Goal: Transaction & Acquisition: Subscribe to service/newsletter

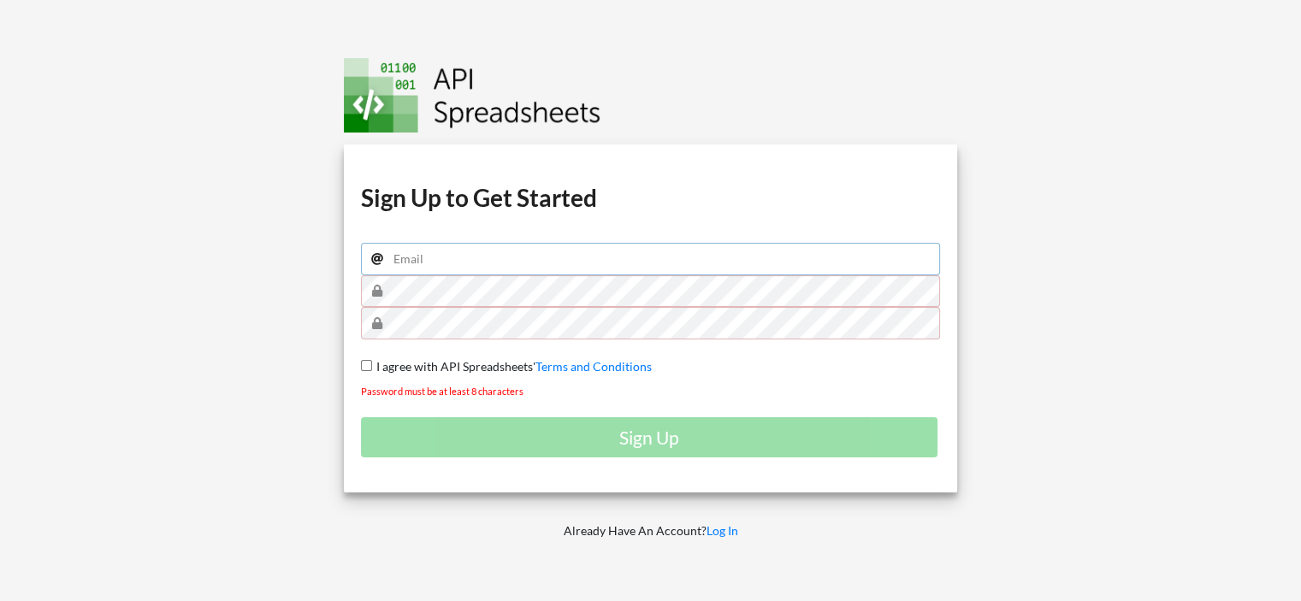
click at [467, 252] on input "email" at bounding box center [651, 259] width 580 height 33
type input "o"
type input "owen.shimer@gmail.com"
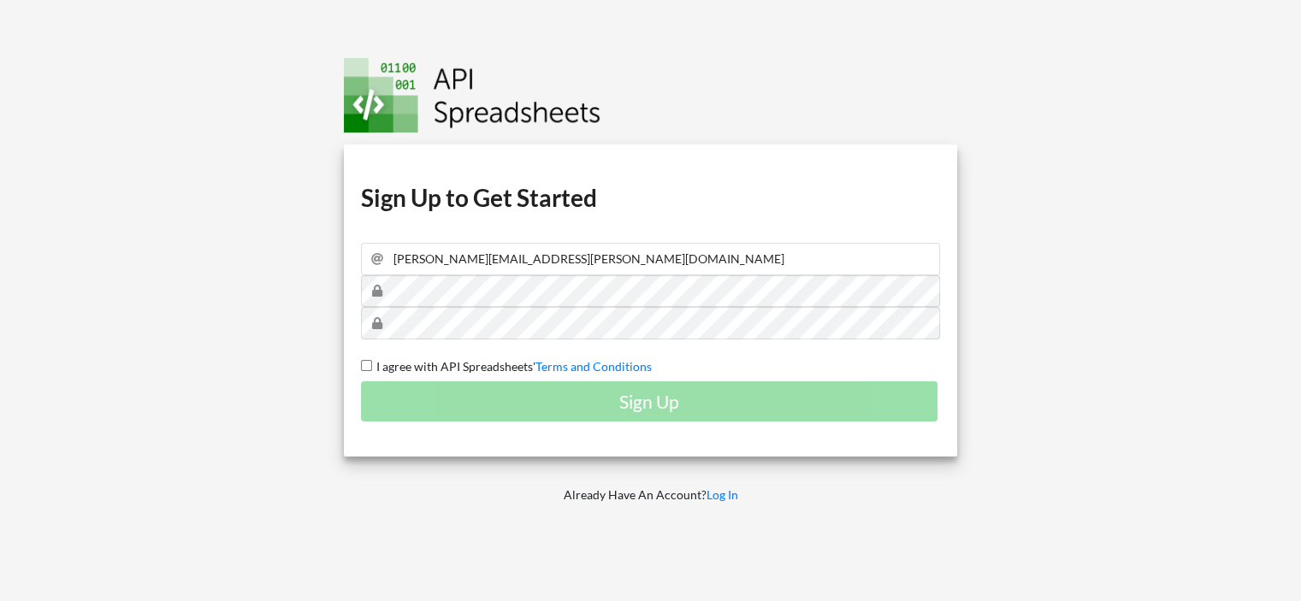
click at [359, 361] on div "Download hidden Download hidden Download hidden Download hidden Sign Up to Get …" at bounding box center [651, 301] width 614 height 312
click at [365, 362] on input "I agree with API Spreadsheets' Terms and Conditions" at bounding box center [366, 365] width 11 height 11
checkbox input "true"
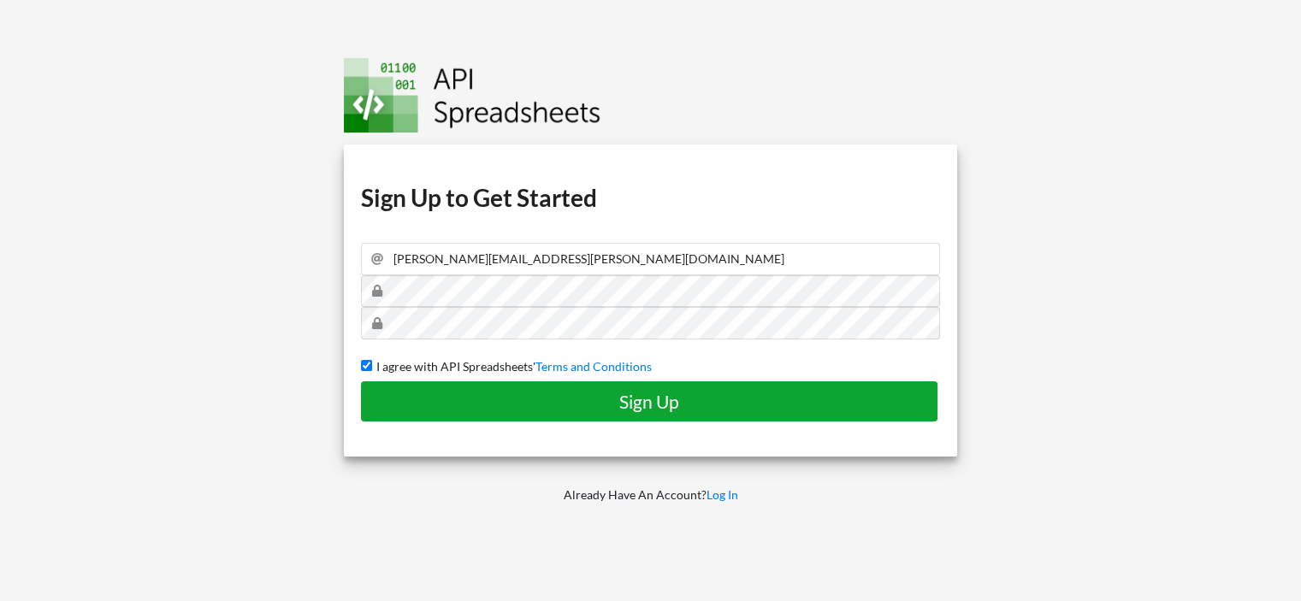
click at [506, 394] on h4 "Sign Up" at bounding box center [649, 401] width 541 height 21
checkbox input "false"
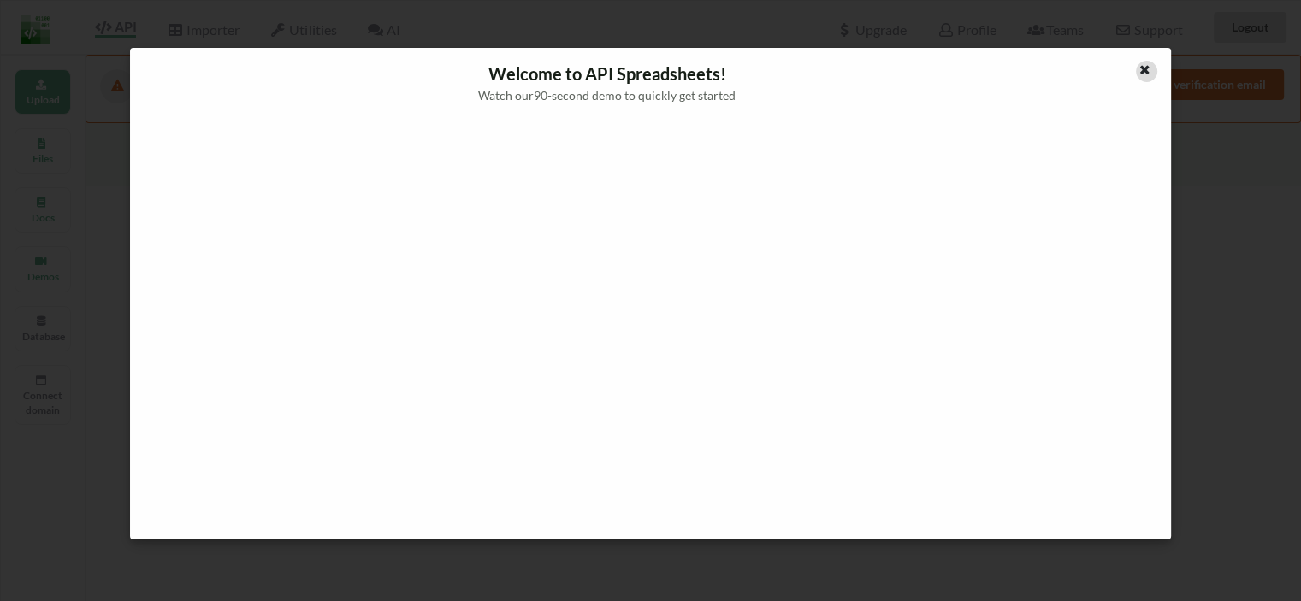
click at [1142, 72] on icon at bounding box center [1145, 68] width 15 height 12
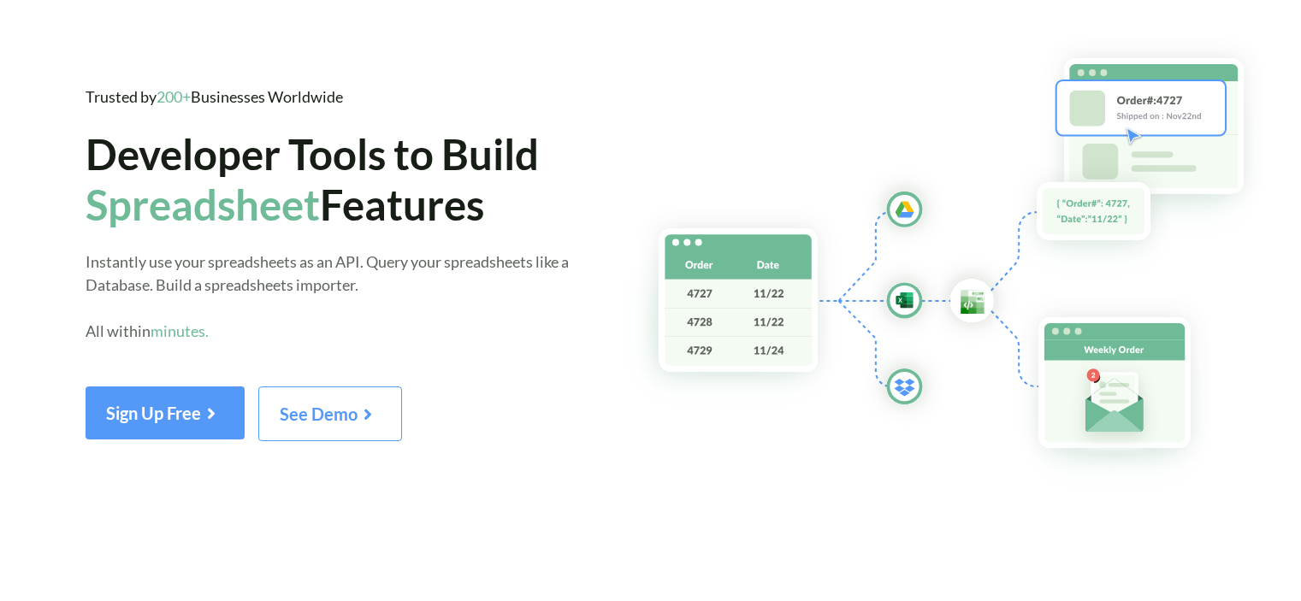
scroll to position [55, 0]
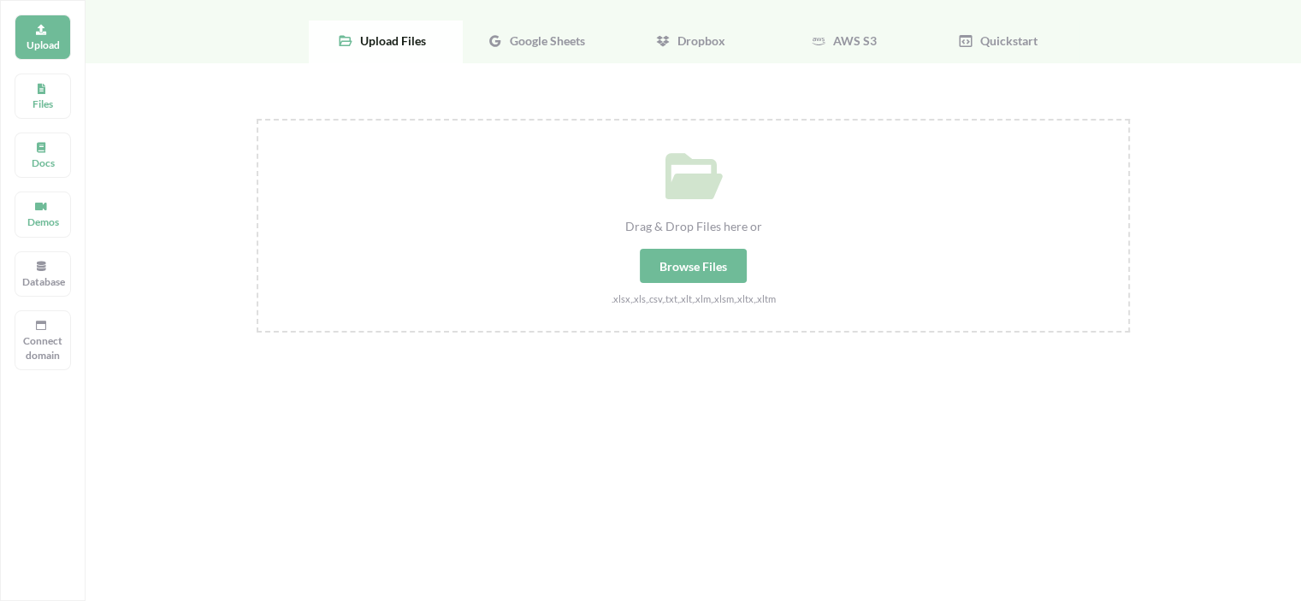
click at [519, 33] on span "Google Sheets" at bounding box center [544, 40] width 82 height 15
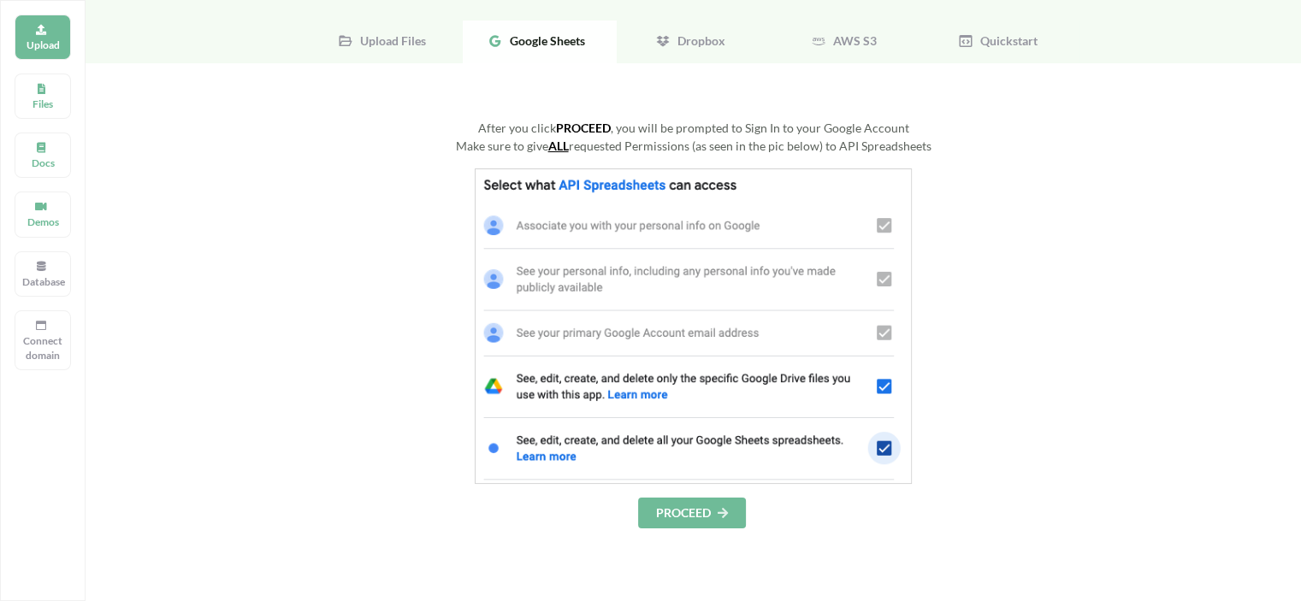
click at [407, 60] on div "Upload Files" at bounding box center [386, 42] width 154 height 43
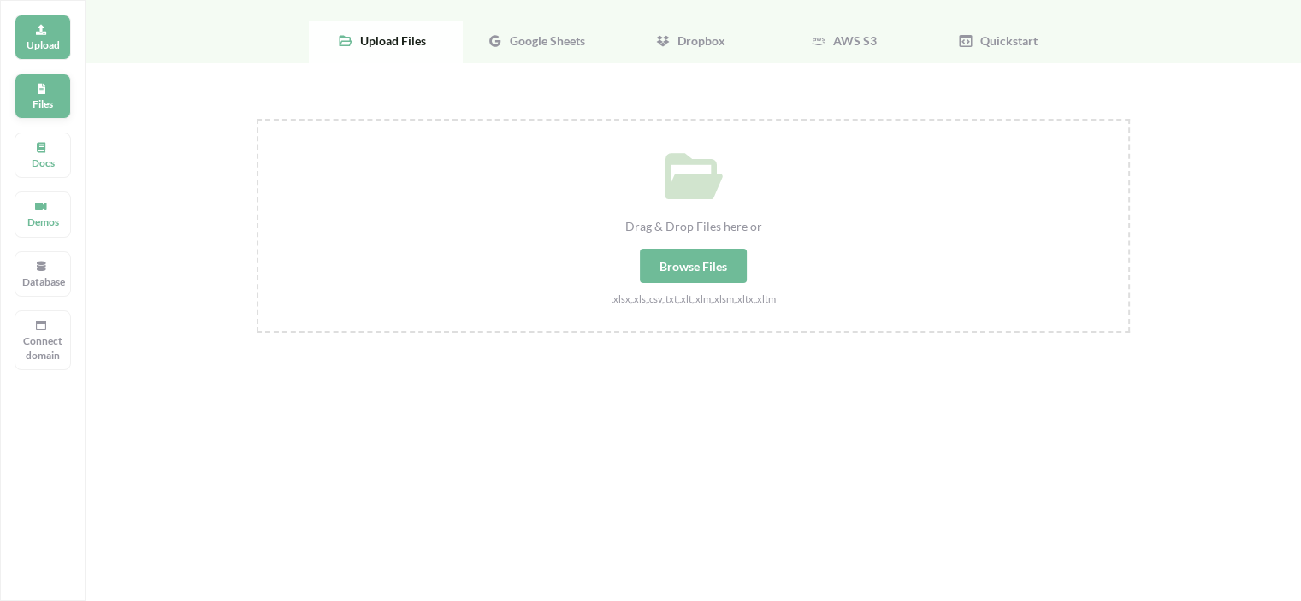
click at [55, 99] on p "Files" at bounding box center [42, 104] width 41 height 15
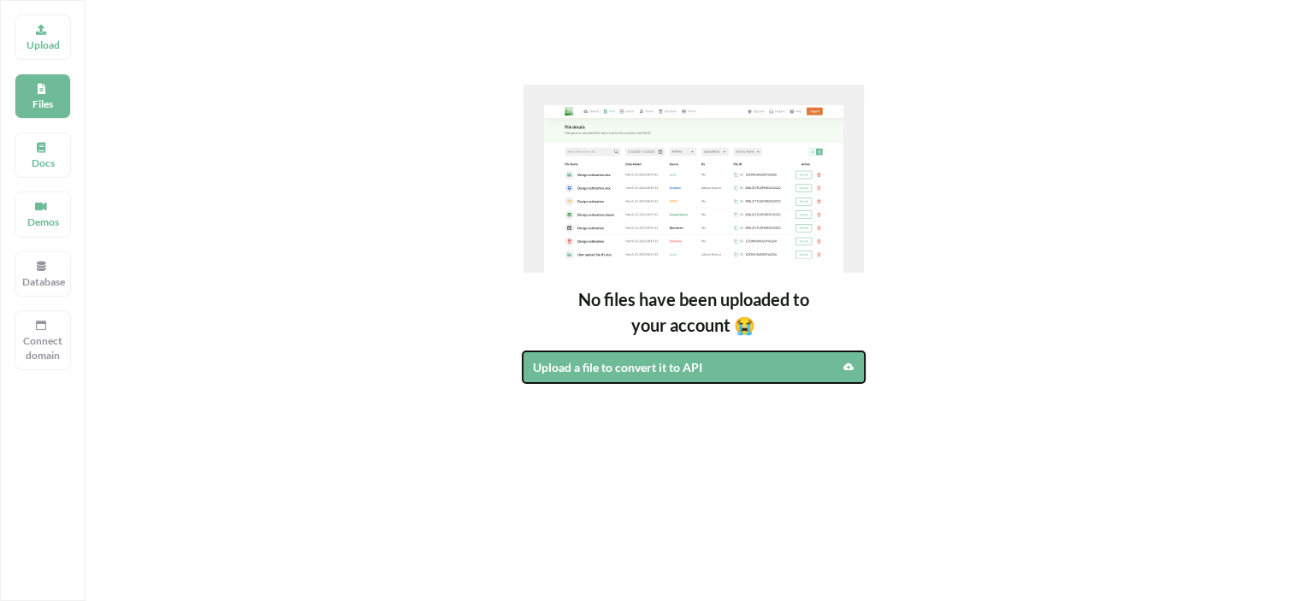
click at [695, 363] on div "Upload a file to convert it to API" at bounding box center [653, 367] width 240 height 18
